Goal: Task Accomplishment & Management: Manage account settings

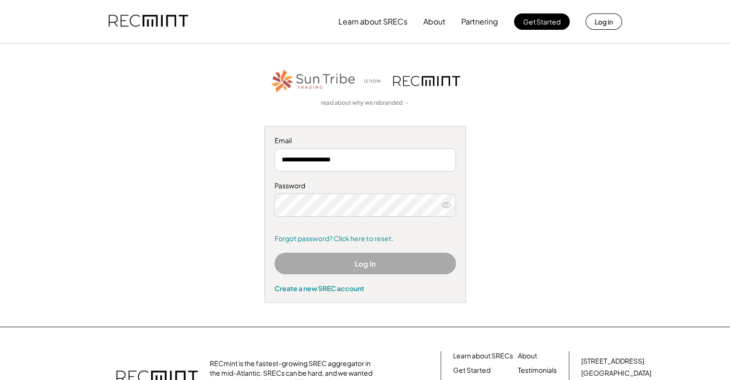
click at [368, 261] on button "Log In" at bounding box center [365, 264] width 181 height 22
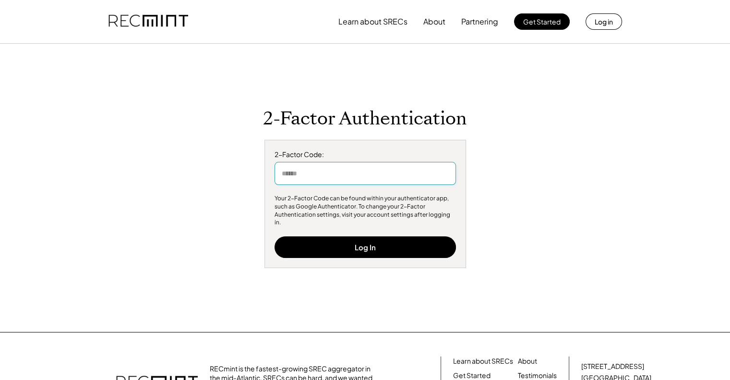
click at [358, 179] on input "input" at bounding box center [365, 173] width 181 height 23
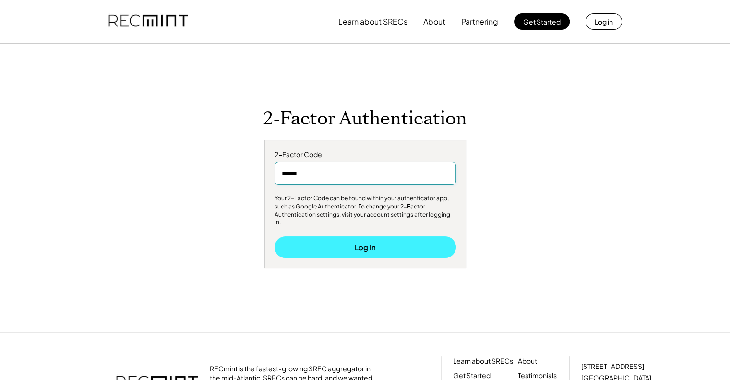
type input "******"
click at [377, 236] on button "Log In" at bounding box center [365, 247] width 181 height 22
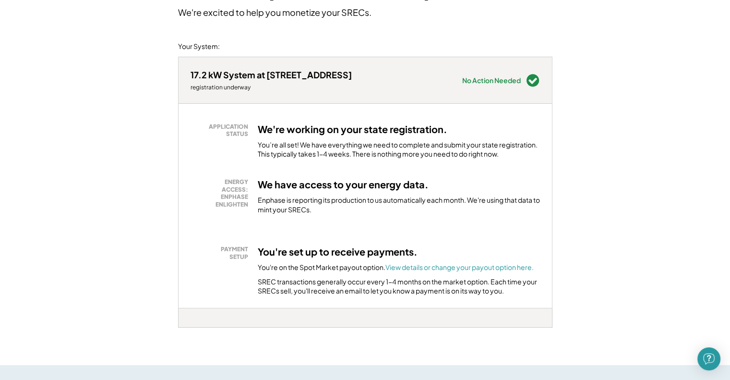
scroll to position [96, 0]
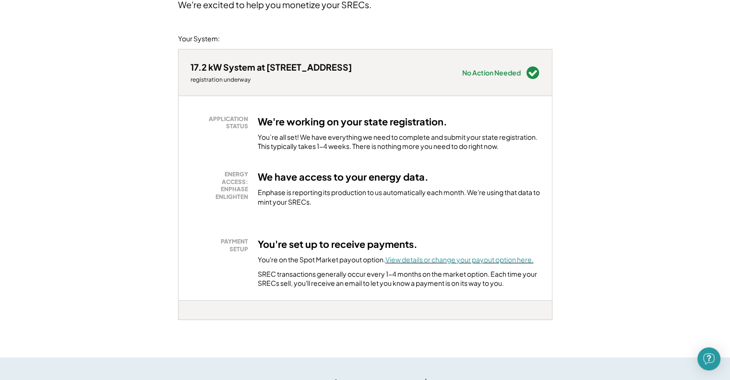
click at [458, 258] on font "View details or change your payout option here." at bounding box center [459, 259] width 148 height 9
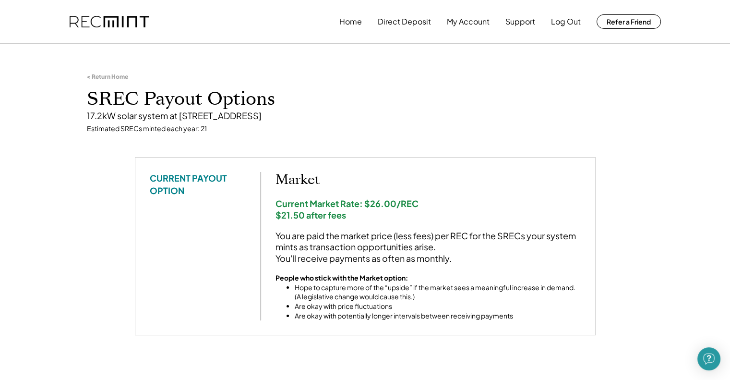
click at [422, 90] on h1 "SREC Payout Options" at bounding box center [365, 99] width 557 height 23
